Goal: Information Seeking & Learning: Learn about a topic

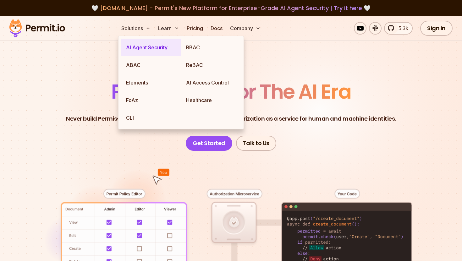
click at [141, 46] on link "AI Agent Security" at bounding box center [151, 48] width 60 height 18
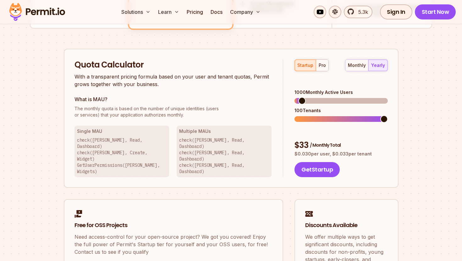
scroll to position [378, 0]
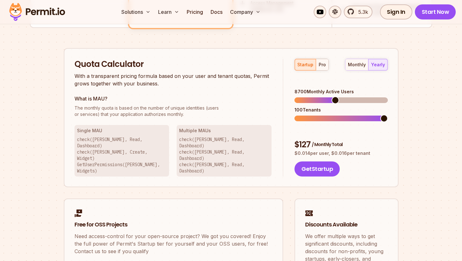
click at [335, 96] on span at bounding box center [336, 100] width 8 height 8
click at [349, 115] on span at bounding box center [346, 119] width 8 height 8
click at [330, 94] on div "18700 Monthly Active Users 100 Tenants" at bounding box center [340, 105] width 93 height 33
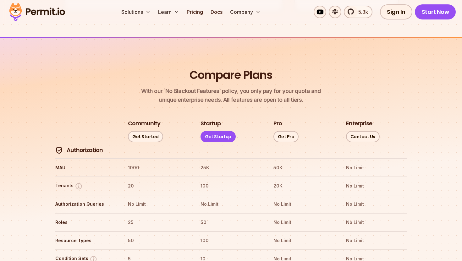
click at [213, 120] on h3 "Startup" at bounding box center [210, 124] width 20 height 8
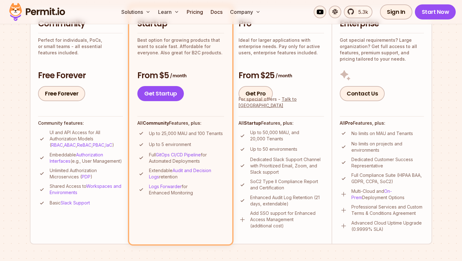
scroll to position [0, 0]
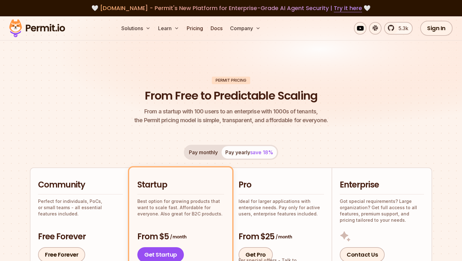
click at [43, 25] on img at bounding box center [37, 28] width 62 height 21
